Goal: Feedback & Contribution: Leave review/rating

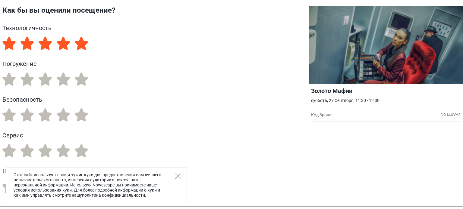
click at [80, 43] on label "5" at bounding box center [81, 43] width 13 height 13
radio input "true"
click at [79, 79] on label "5" at bounding box center [81, 79] width 13 height 13
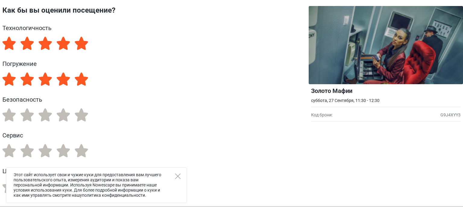
radio input "true"
click at [81, 117] on label "5" at bounding box center [81, 114] width 13 height 13
radio input "true"
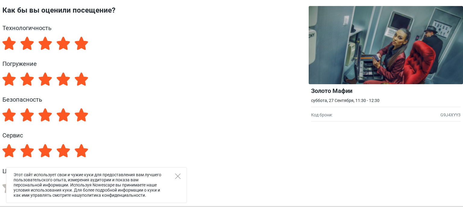
click at [79, 149] on label "5" at bounding box center [81, 150] width 13 height 13
radio input "true"
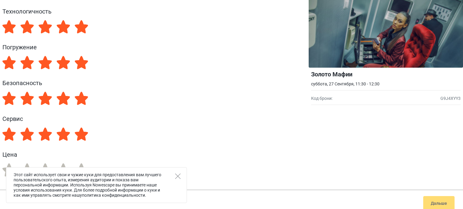
scroll to position [24, 0]
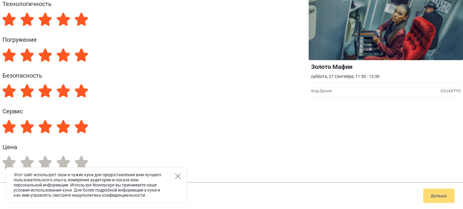
click at [176, 178] on icon "Close" at bounding box center [177, 176] width 5 height 5
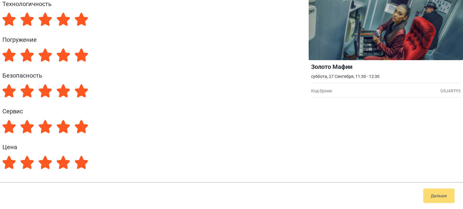
click at [77, 165] on label "5" at bounding box center [81, 162] width 13 height 13
radio input "true"
click at [435, 193] on button "Дальше" at bounding box center [438, 196] width 31 height 14
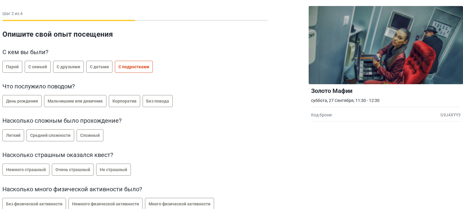
click at [126, 68] on span "С подростками" at bounding box center [133, 66] width 31 height 5
click at [36, 102] on span "День рождения" at bounding box center [22, 101] width 32 height 5
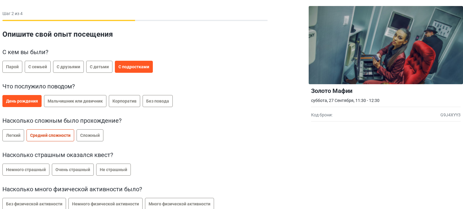
click at [64, 139] on label "Средней сложности" at bounding box center [50, 135] width 48 height 12
click at [106, 172] on span "Не страшный" at bounding box center [113, 169] width 27 height 5
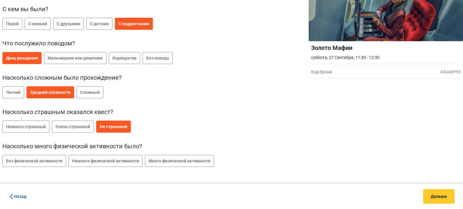
scroll to position [43, 0]
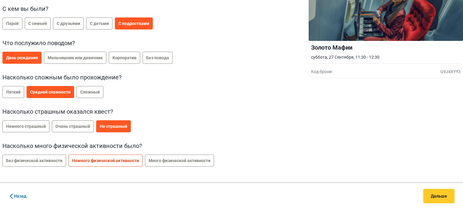
click at [124, 161] on span "Немного физической активности" at bounding box center [105, 160] width 67 height 5
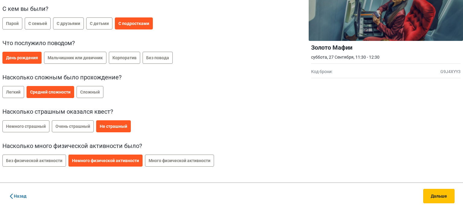
click at [427, 197] on button "Дальше" at bounding box center [438, 196] width 31 height 14
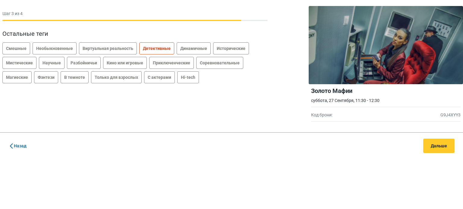
click at [160, 51] on label "Детективные" at bounding box center [156, 48] width 35 height 12
click at [178, 59] on label "Приключенческие" at bounding box center [171, 63] width 45 height 12
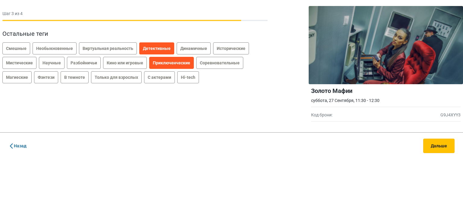
click at [440, 147] on button "Дальше" at bounding box center [438, 146] width 31 height 14
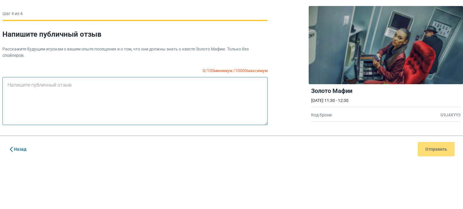
click at [76, 84] on textarea at bounding box center [134, 101] width 265 height 48
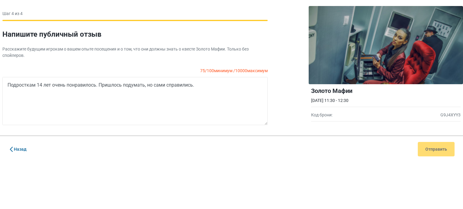
click at [433, 152] on div "Назад Отправить" at bounding box center [231, 149] width 463 height 27
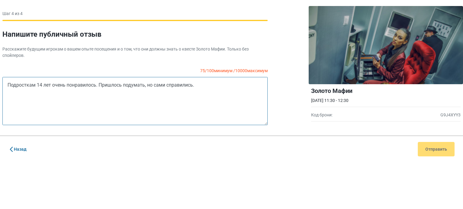
click at [217, 85] on textarea "Подросткам 14 лет очень понравилось. Пришлось подумать, но сами справились." at bounding box center [134, 101] width 265 height 48
click at [185, 103] on textarea "Подросткам 14 лет очень понравилось. Пришлось подумать, но сами справились." at bounding box center [134, 101] width 265 height 48
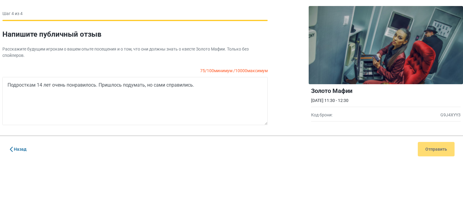
click at [434, 146] on div "Назад Отправить" at bounding box center [231, 149] width 463 height 27
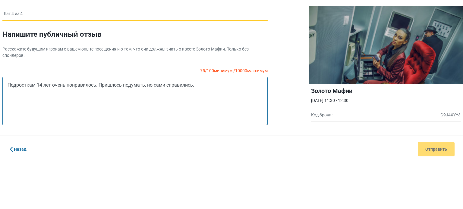
click at [213, 83] on textarea "Подросткам 14 лет очень понравилось. Пришлось подумать, но сами справились." at bounding box center [134, 101] width 265 height 48
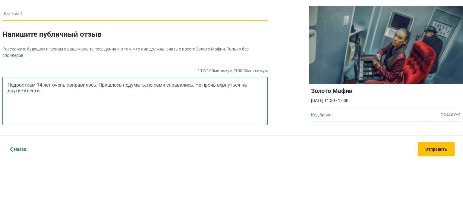
type textarea "Подросткам 14 лет очень понравилось. Пришлось подумать, но сами справились. Не …"
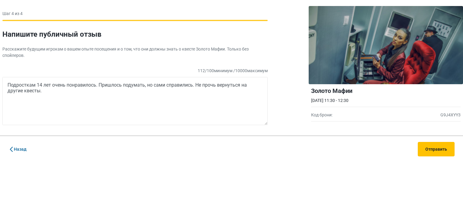
click at [440, 153] on button "Отправить" at bounding box center [435, 149] width 37 height 14
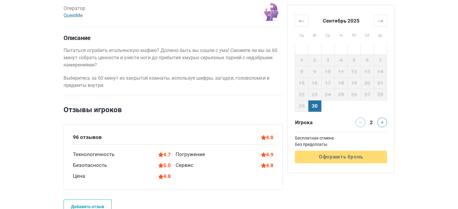
scroll to position [422, 0]
